Goal: Find specific page/section: Find specific page/section

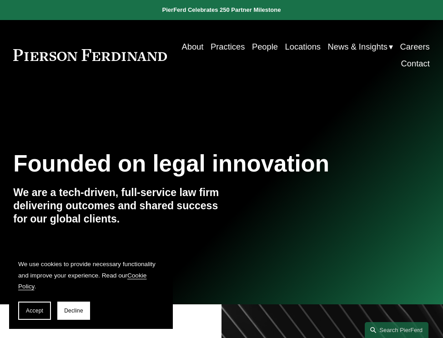
click at [278, 46] on link "People" at bounding box center [265, 46] width 26 height 17
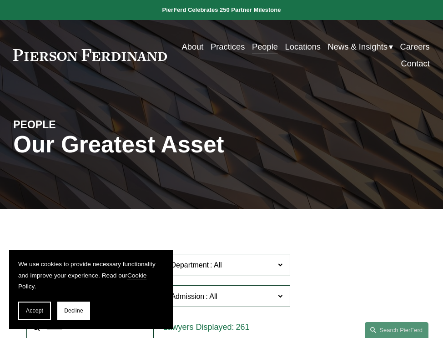
click at [321, 50] on link "Locations" at bounding box center [302, 46] width 35 height 17
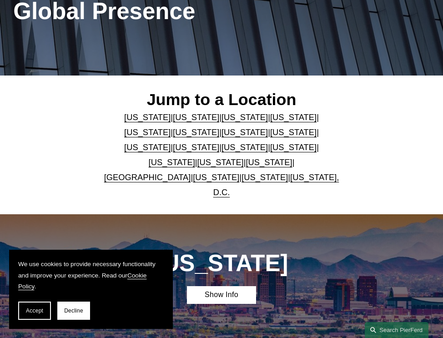
scroll to position [136, 0]
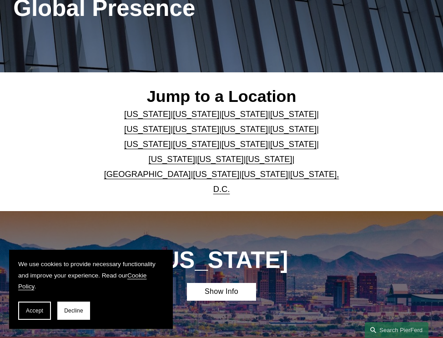
click at [241, 169] on link "[US_STATE]" at bounding box center [264, 174] width 46 height 10
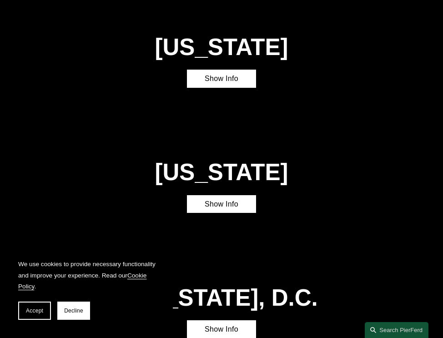
scroll to position [2484, 0]
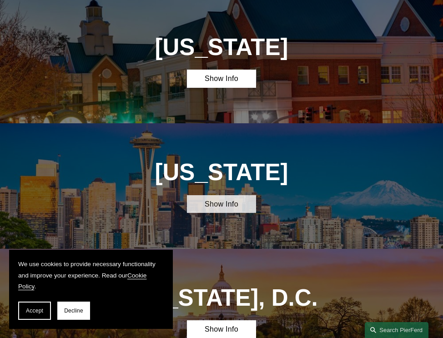
click at [224, 195] on link "Show Info" at bounding box center [222, 204] width 70 height 18
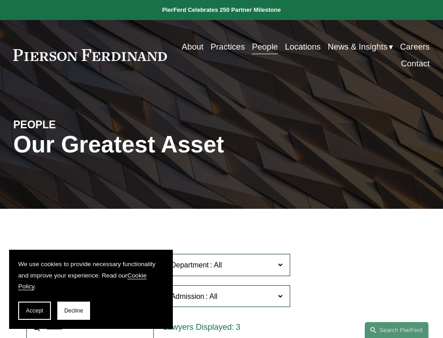
click at [278, 50] on link "People" at bounding box center [265, 46] width 26 height 17
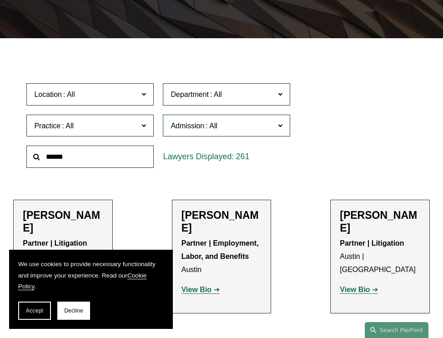
scroll to position [182, 0]
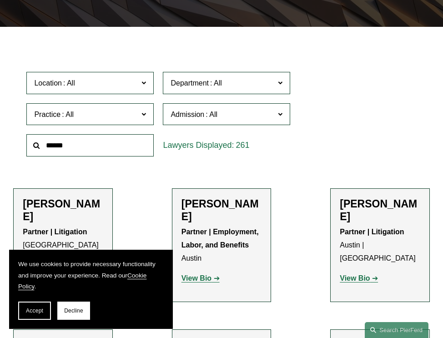
click at [76, 155] on input "text" at bounding box center [89, 145] width 127 height 22
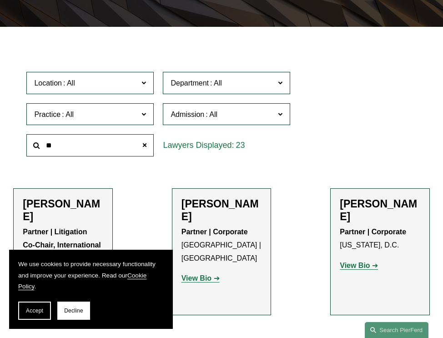
type input "*"
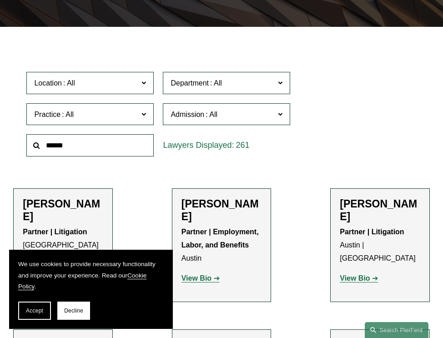
click at [46, 152] on input "text" at bounding box center [89, 145] width 127 height 22
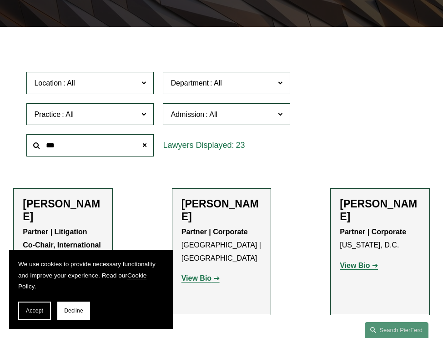
drag, startPoint x: 85, startPoint y: 144, endPoint x: 0, endPoint y: 142, distance: 85.1
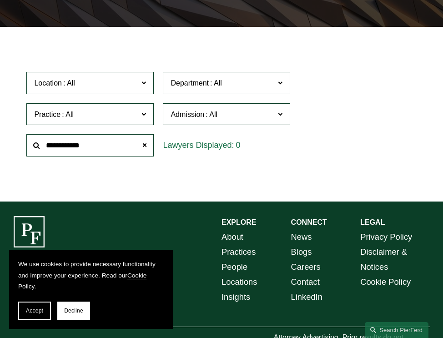
type input "**********"
